Goal: Information Seeking & Learning: Learn about a topic

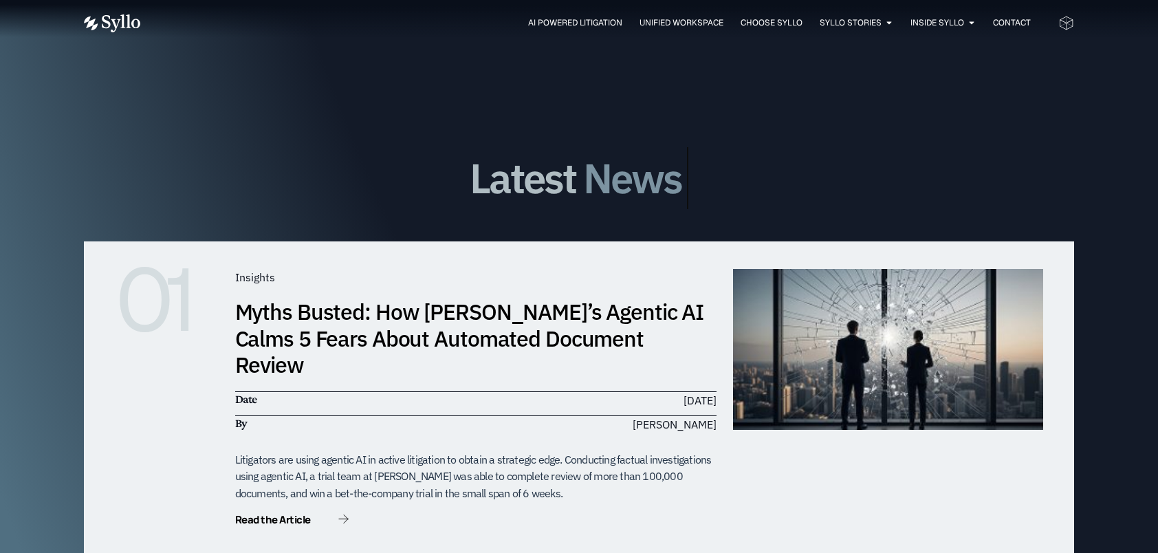
scroll to position [3989, 0]
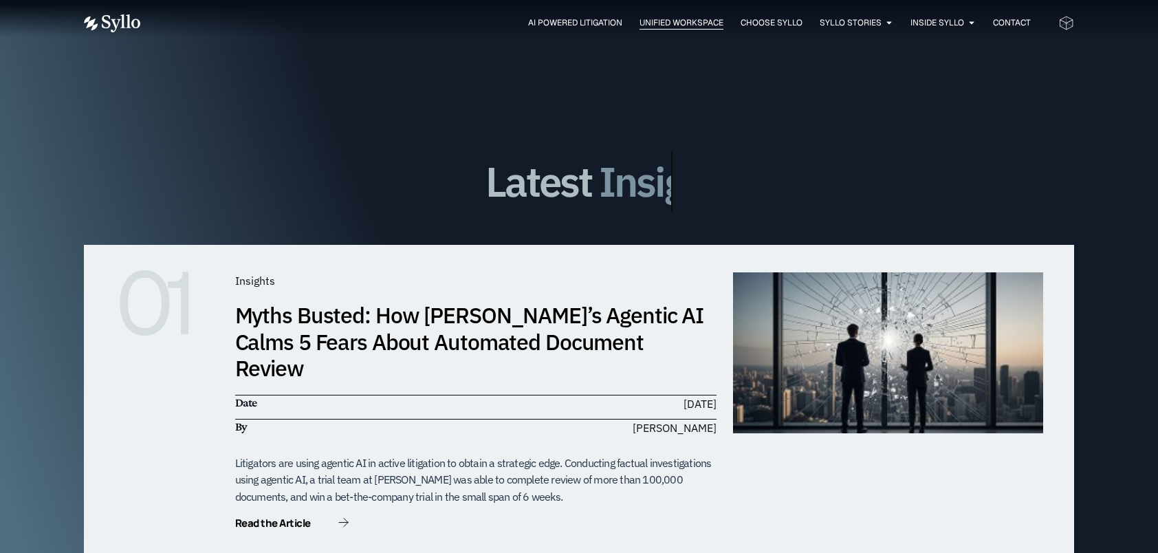
click at [652, 22] on span "Unified Workspace" at bounding box center [682, 23] width 84 height 12
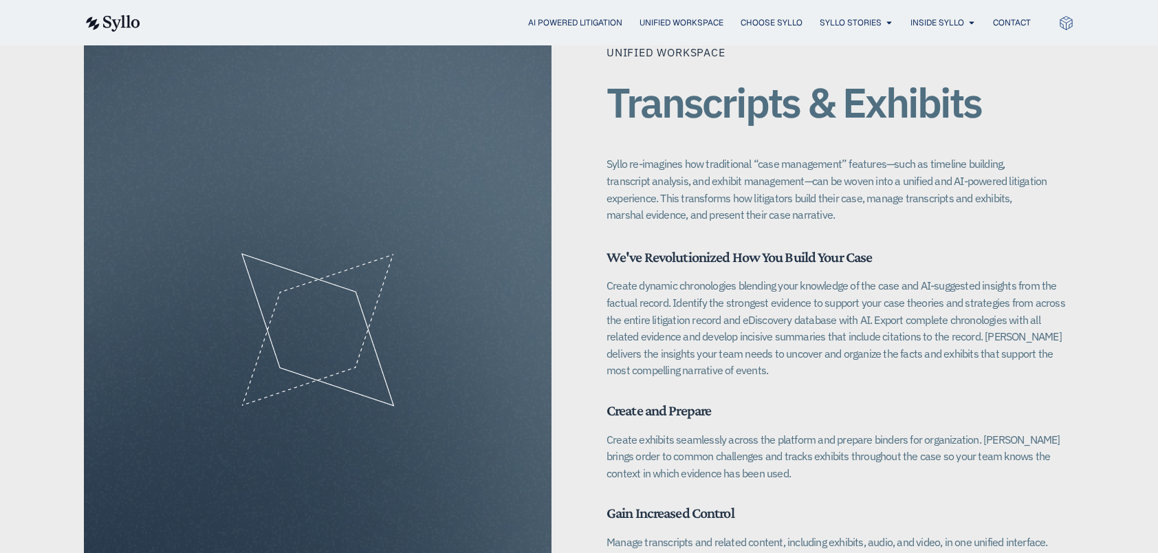
scroll to position [1857, 0]
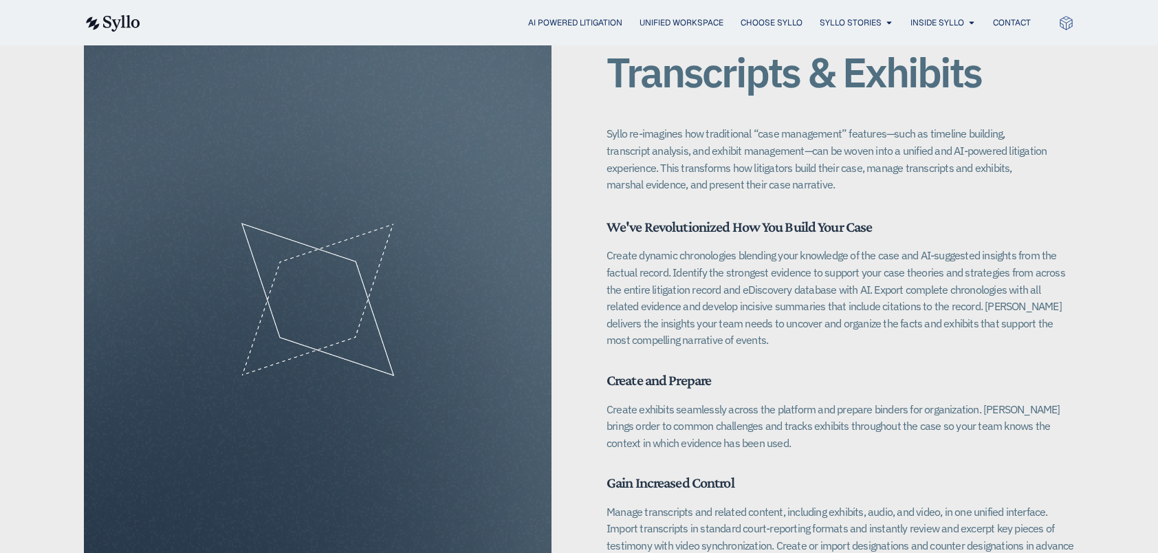
click at [750, 371] on h6 "Create and Prepare" at bounding box center [841, 380] width 468 height 18
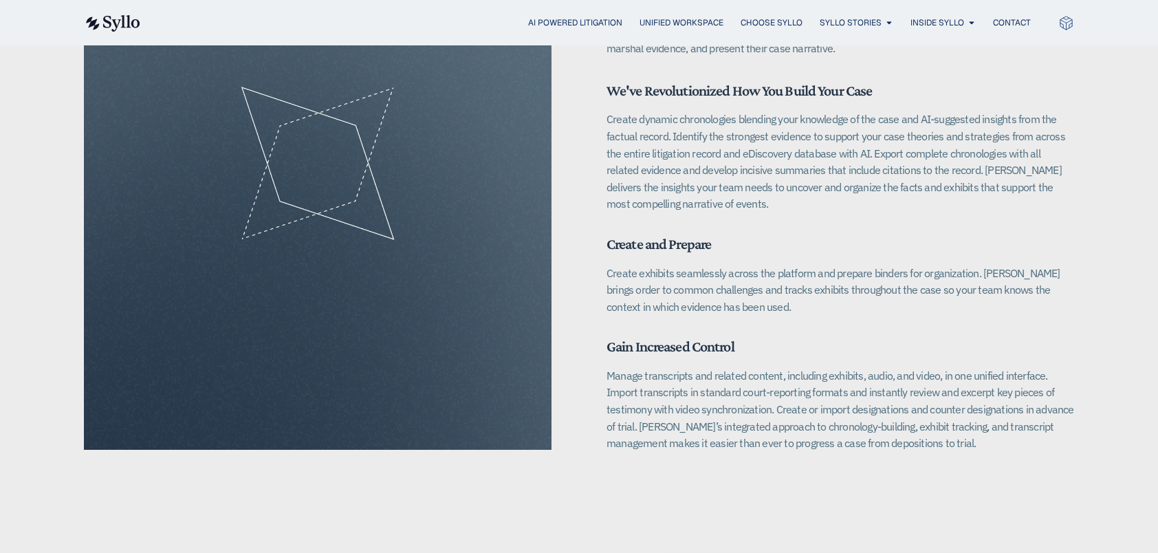
scroll to position [1995, 0]
click at [742, 428] on p "Manage transcripts and related content, including exhibits, audio, and video, i…" at bounding box center [841, 408] width 468 height 85
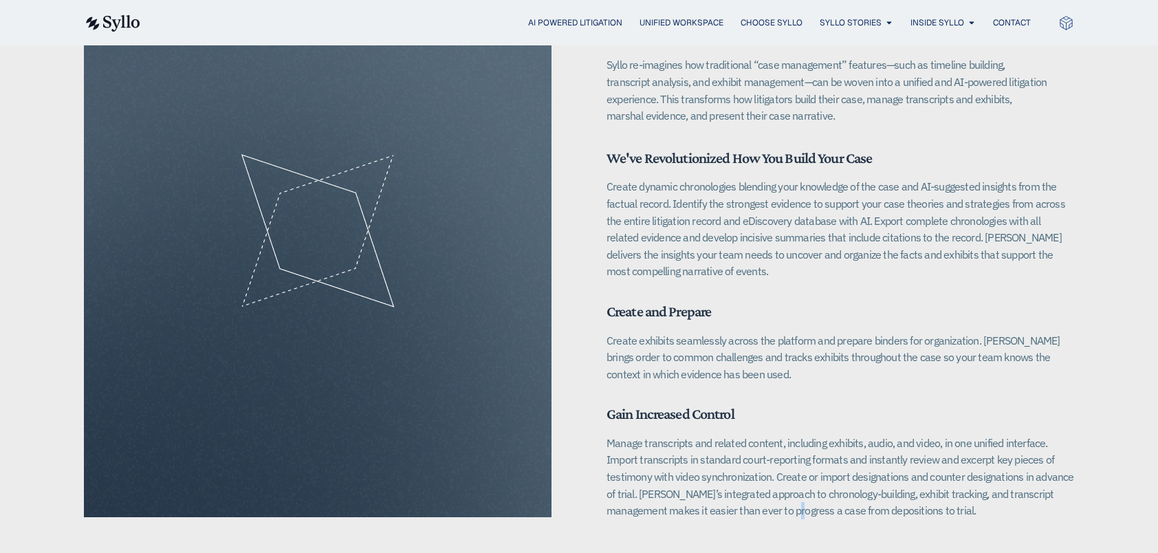
scroll to position [1789, 0]
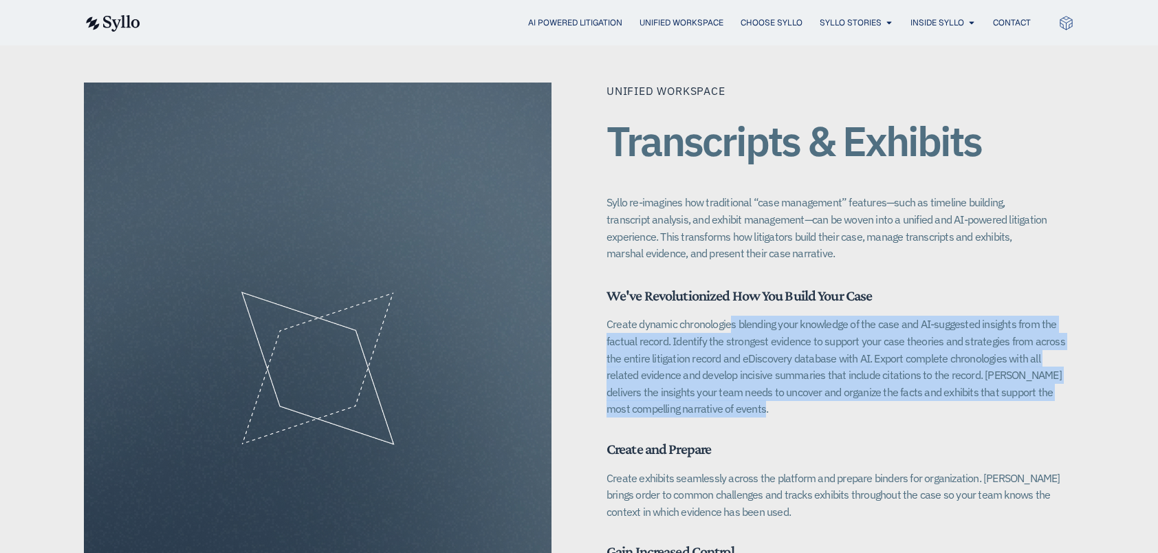
drag, startPoint x: 700, startPoint y: 310, endPoint x: 782, endPoint y: 395, distance: 118.2
click at [782, 395] on p "Create dynamic chronologies blending your knowledge of the case and AI-suggeste…" at bounding box center [841, 367] width 468 height 102
click at [781, 376] on p "Create dynamic chronologies blending your knowledge of the case and AI-suggeste…" at bounding box center [841, 367] width 468 height 102
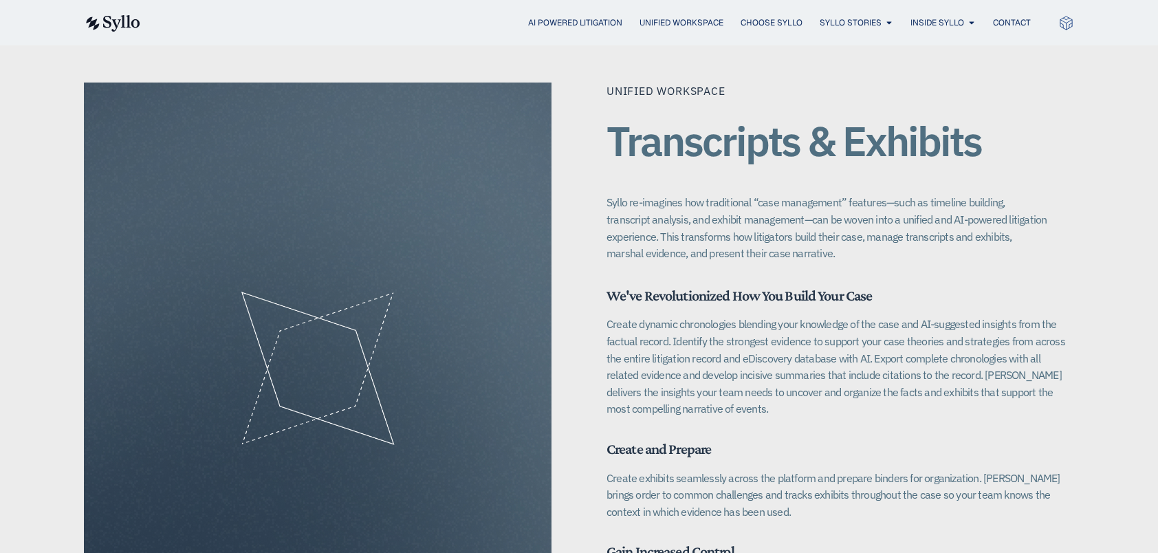
click at [1000, 287] on h6 "We've Revolutionized How You Build Your Case" at bounding box center [841, 296] width 468 height 18
click at [755, 445] on div "Create and Prepare Create exhibits seamlessly across the platform and prepare b…" at bounding box center [841, 480] width 468 height 80
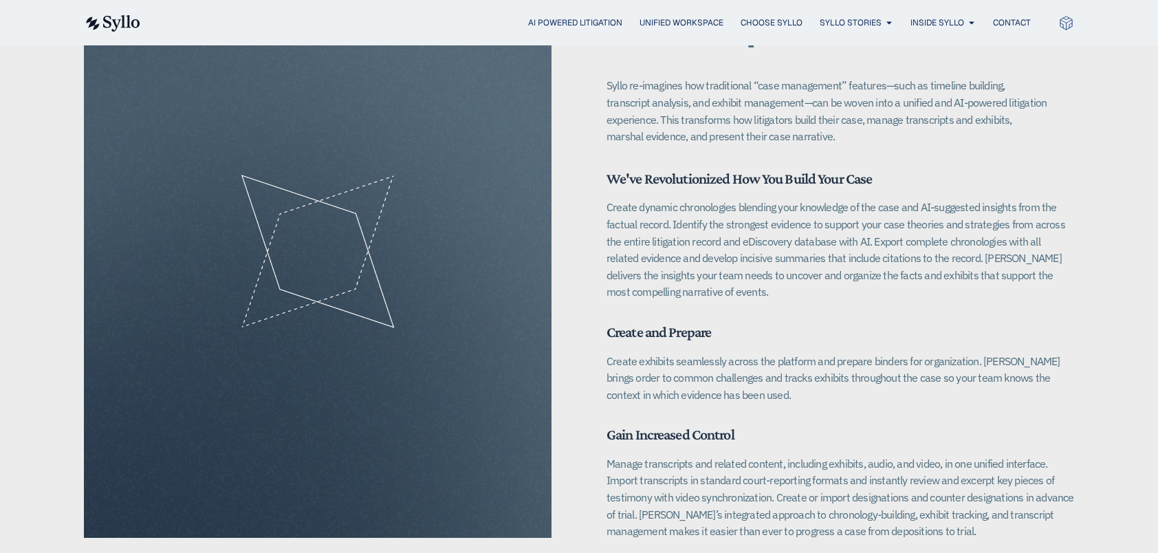
scroll to position [1926, 0]
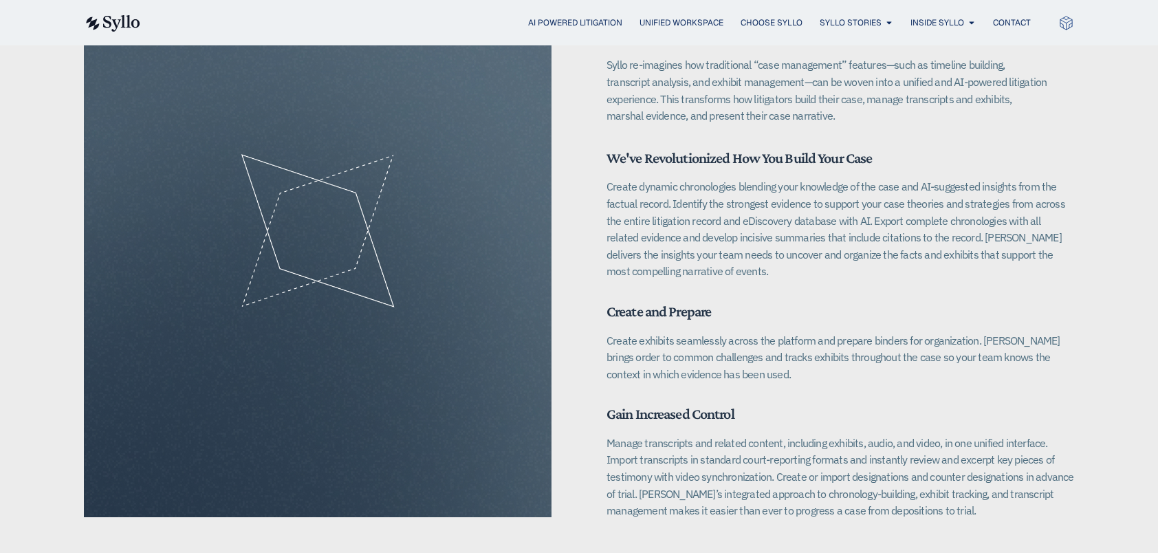
drag, startPoint x: 887, startPoint y: 474, endPoint x: 879, endPoint y: 470, distance: 8.6
click at [887, 471] on p "Manage transcripts and related content, including exhibits, audio, and video, i…" at bounding box center [841, 477] width 468 height 85
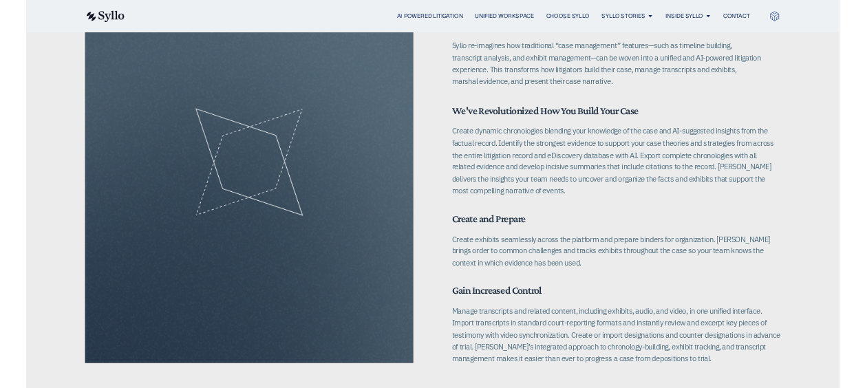
scroll to position [1977, 0]
